Goal: Task Accomplishment & Management: Manage account settings

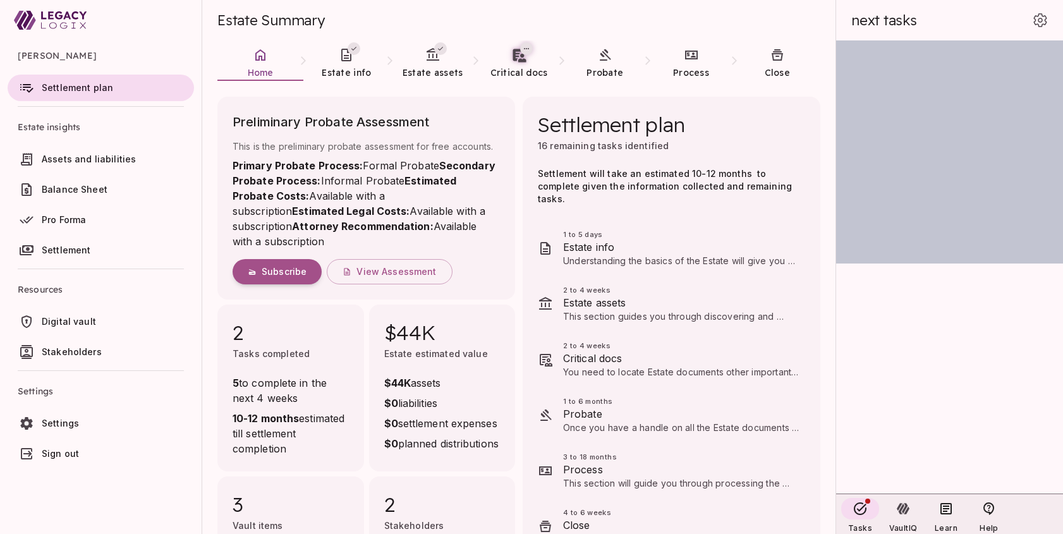
click at [161, 472] on ul "[PERSON_NAME] Settlement plan Estate insights Assets and liabilities Balance Sh…" at bounding box center [101, 256] width 202 height 432
click at [87, 419] on span "Settings" at bounding box center [115, 423] width 147 height 13
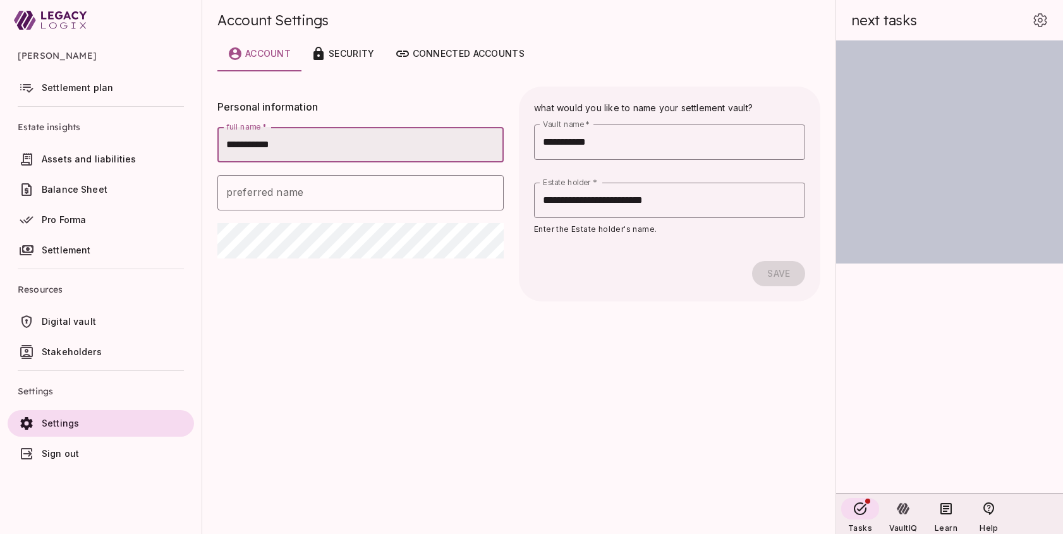
click at [92, 92] on span "Settlement plan" at bounding box center [77, 87] width 71 height 11
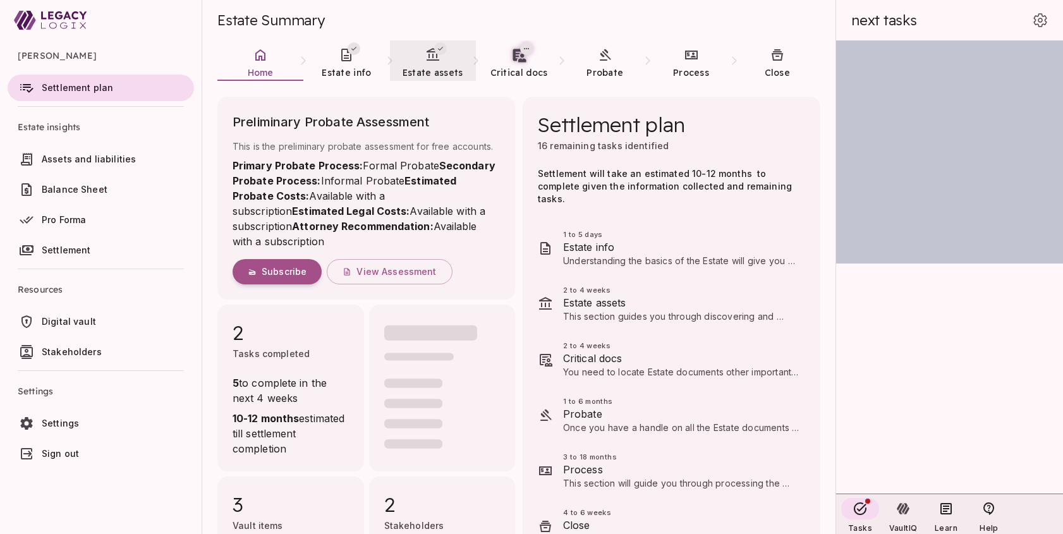
click at [435, 62] on icon at bounding box center [432, 54] width 15 height 15
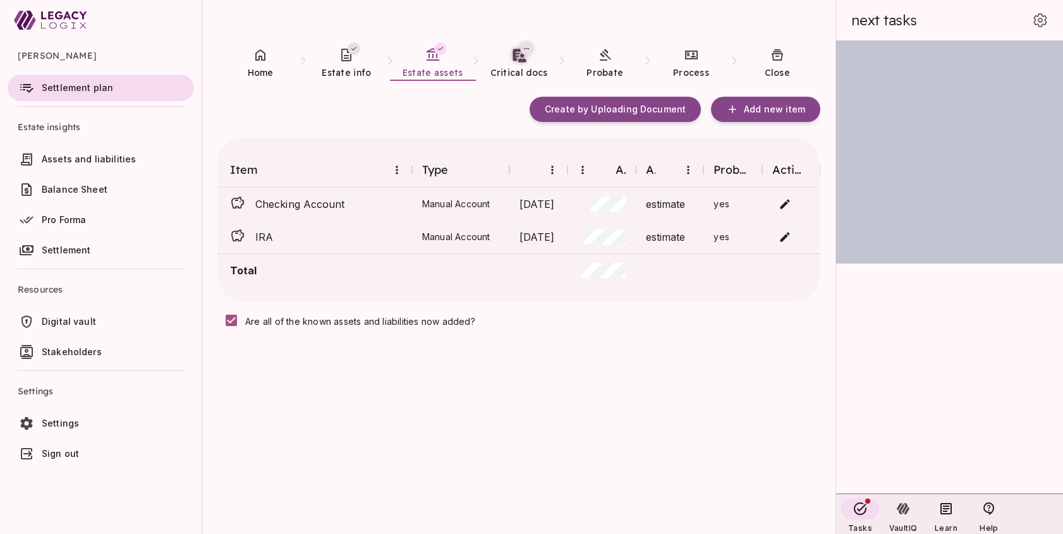
click at [365, 456] on div "Create by Uploading Document Add new item Item Type Date Amount Accuracy Probat…" at bounding box center [518, 323] width 603 height 453
click at [545, 460] on div "Create by Uploading Document Add new item Item Type Date Amount Accuracy Probat…" at bounding box center [518, 323] width 603 height 453
click at [98, 452] on span "Sign out" at bounding box center [115, 453] width 147 height 13
